Goal: Book appointment/travel/reservation

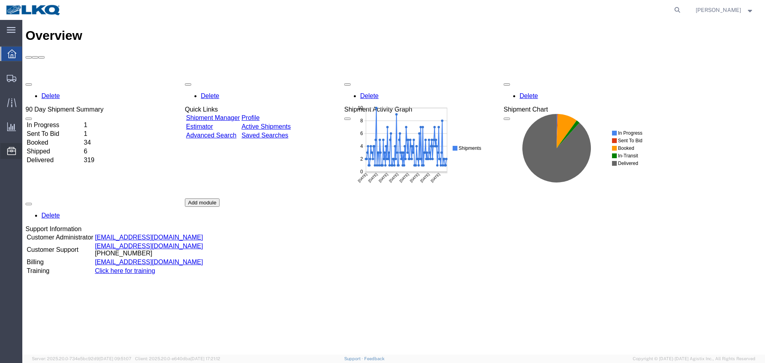
click at [0, 0] on span "Location Appointment" at bounding box center [0, 0] width 0 height 0
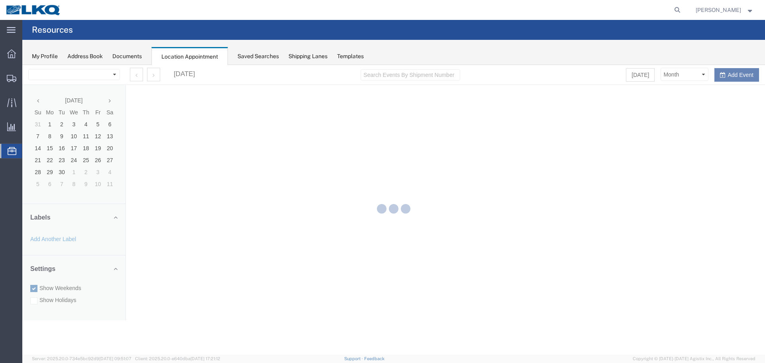
select select "28018"
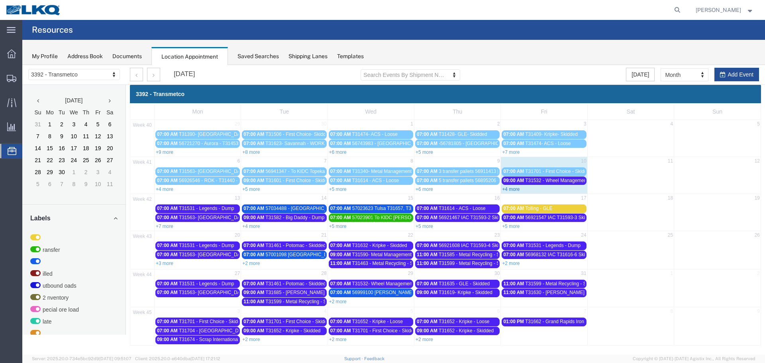
click at [506, 190] on link "+4 more" at bounding box center [511, 189] width 18 height 6
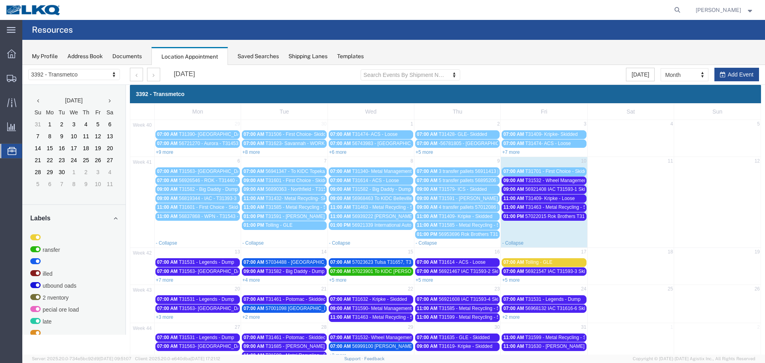
click at [171, 279] on link "+7 more" at bounding box center [165, 280] width 18 height 6
